Goal: Find specific fact: Find specific fact

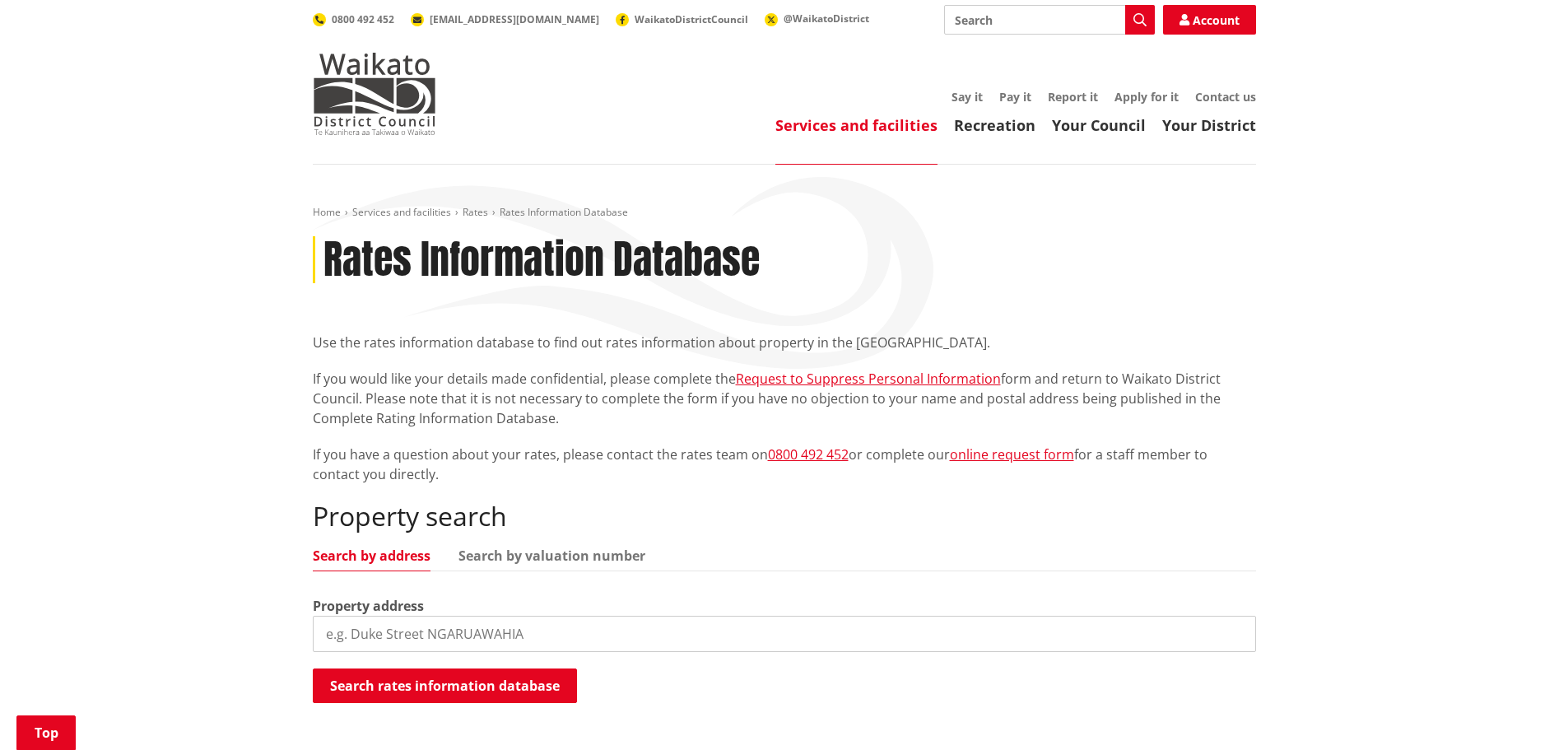
scroll to position [330, 0]
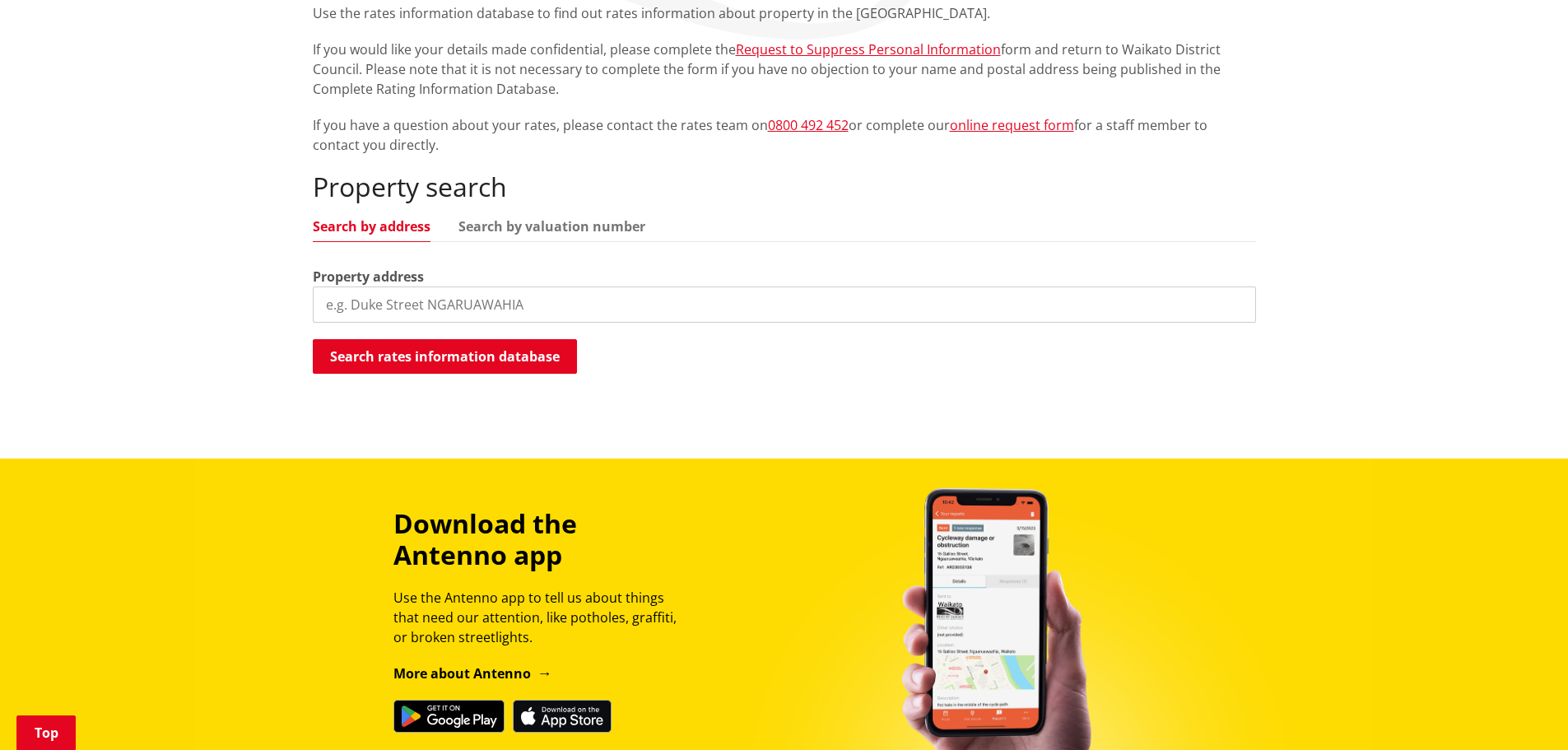
click at [337, 301] on input "search" at bounding box center [784, 305] width 943 height 37
type input "13 tutchen"
click at [397, 359] on button "Search rates information database" at bounding box center [445, 356] width 264 height 35
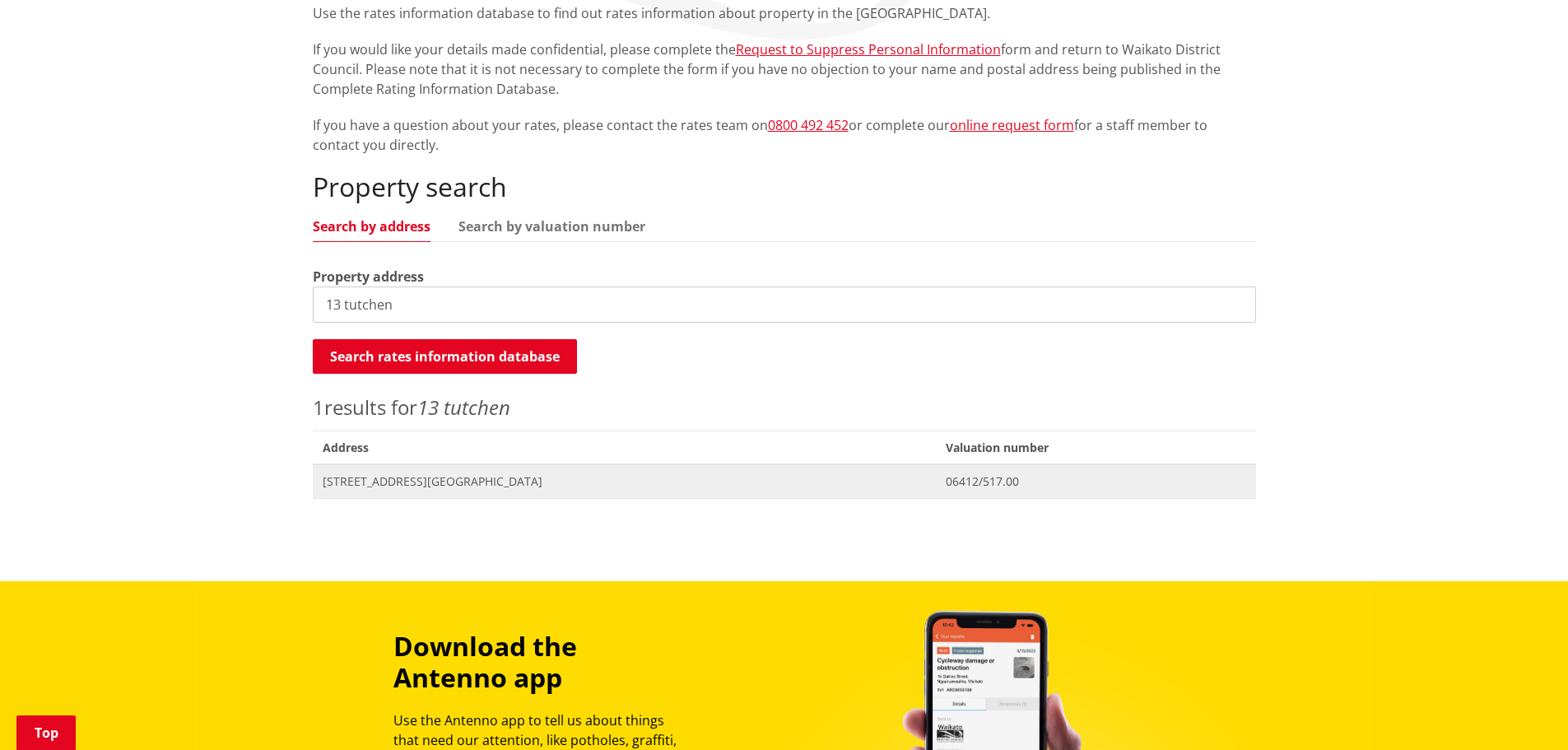
click at [405, 479] on span "[STREET_ADDRESS][GEOGRAPHIC_DATA]" at bounding box center [625, 482] width 604 height 17
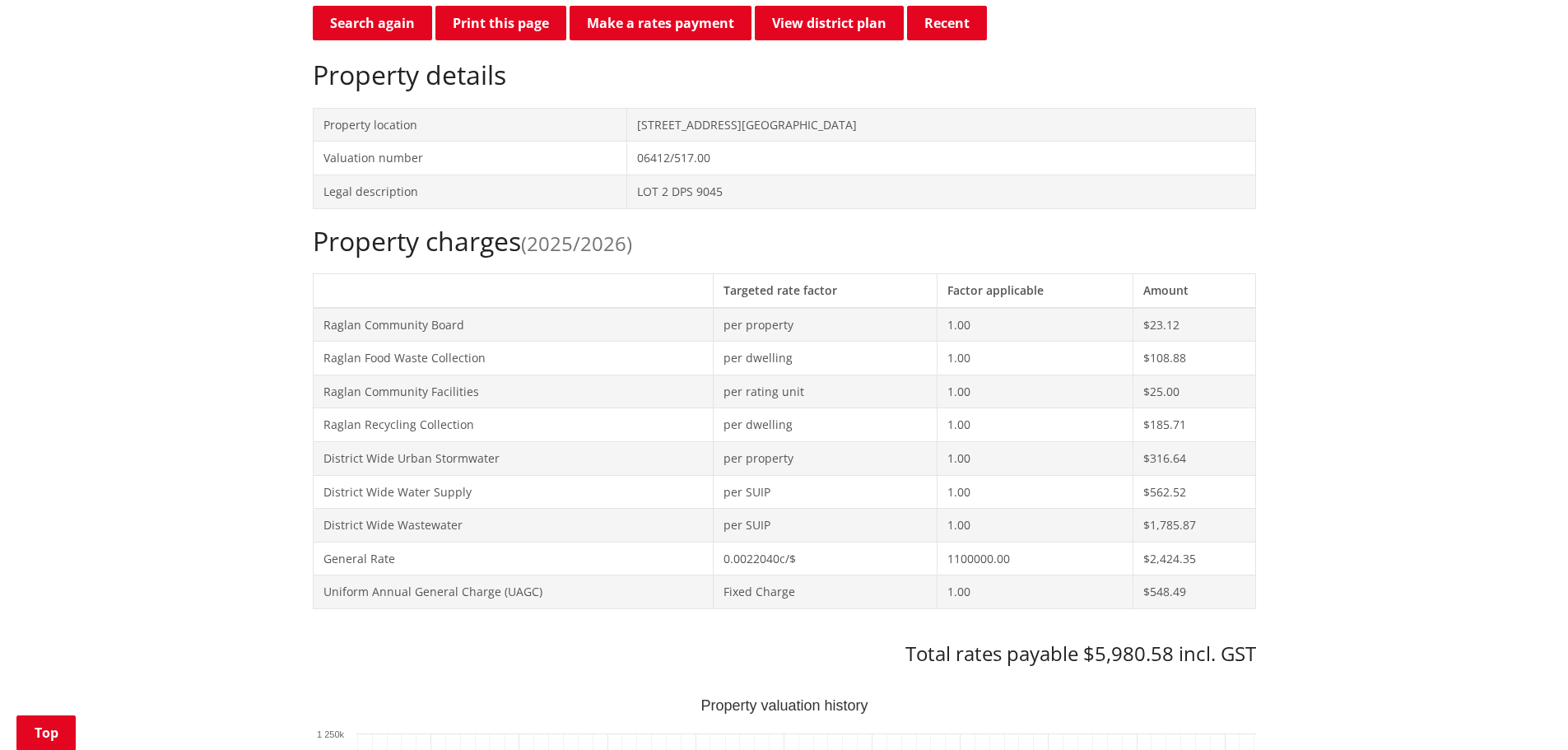
scroll to position [1, 0]
